Goal: Transaction & Acquisition: Purchase product/service

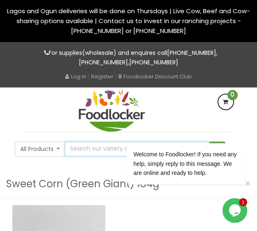
click at [88, 155] on input "text" at bounding box center [137, 149] width 145 height 15
type input "green peas"
click at [209, 142] on button "submit" at bounding box center [217, 149] width 16 height 15
